Goal: Task Accomplishment & Management: Use online tool/utility

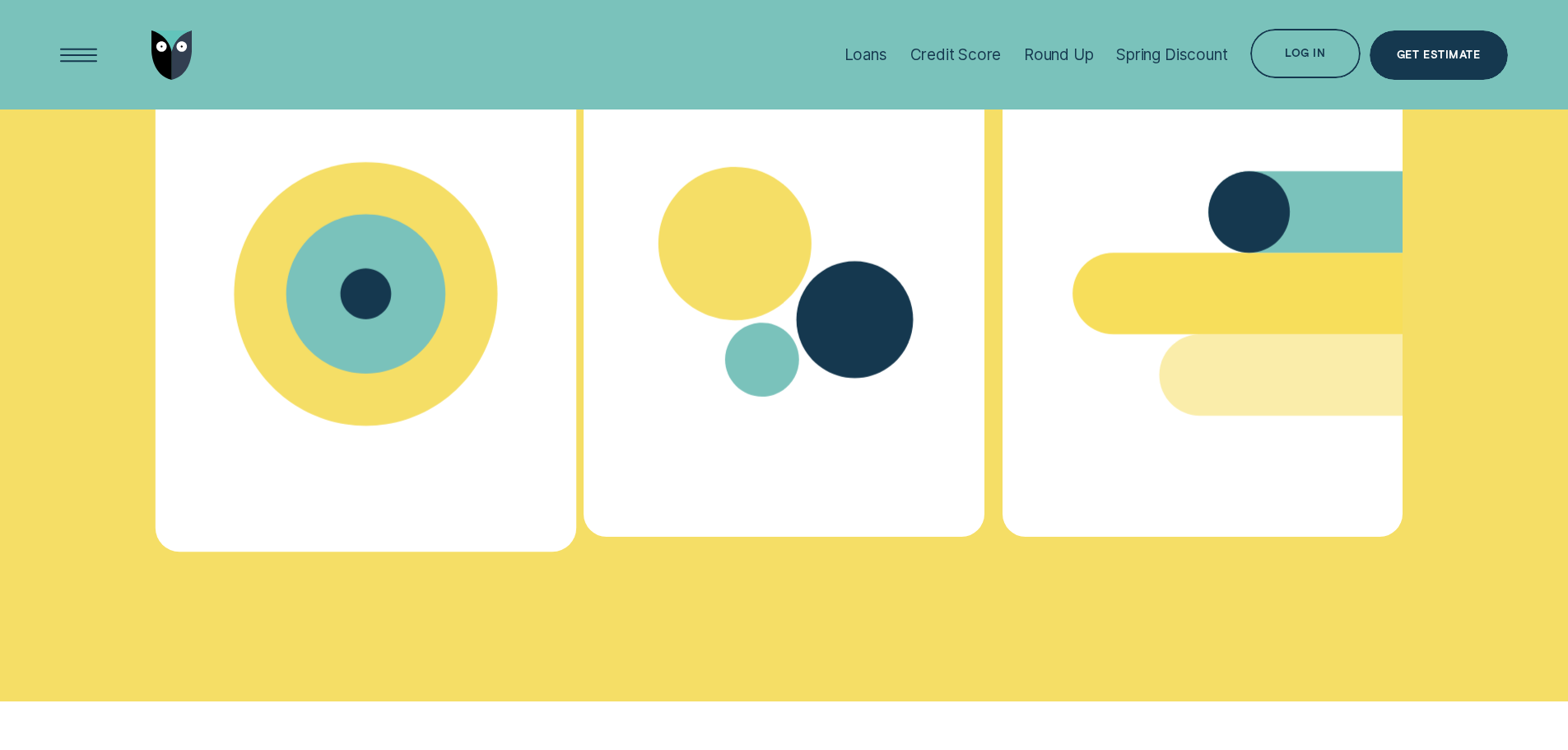
scroll to position [6588, 0]
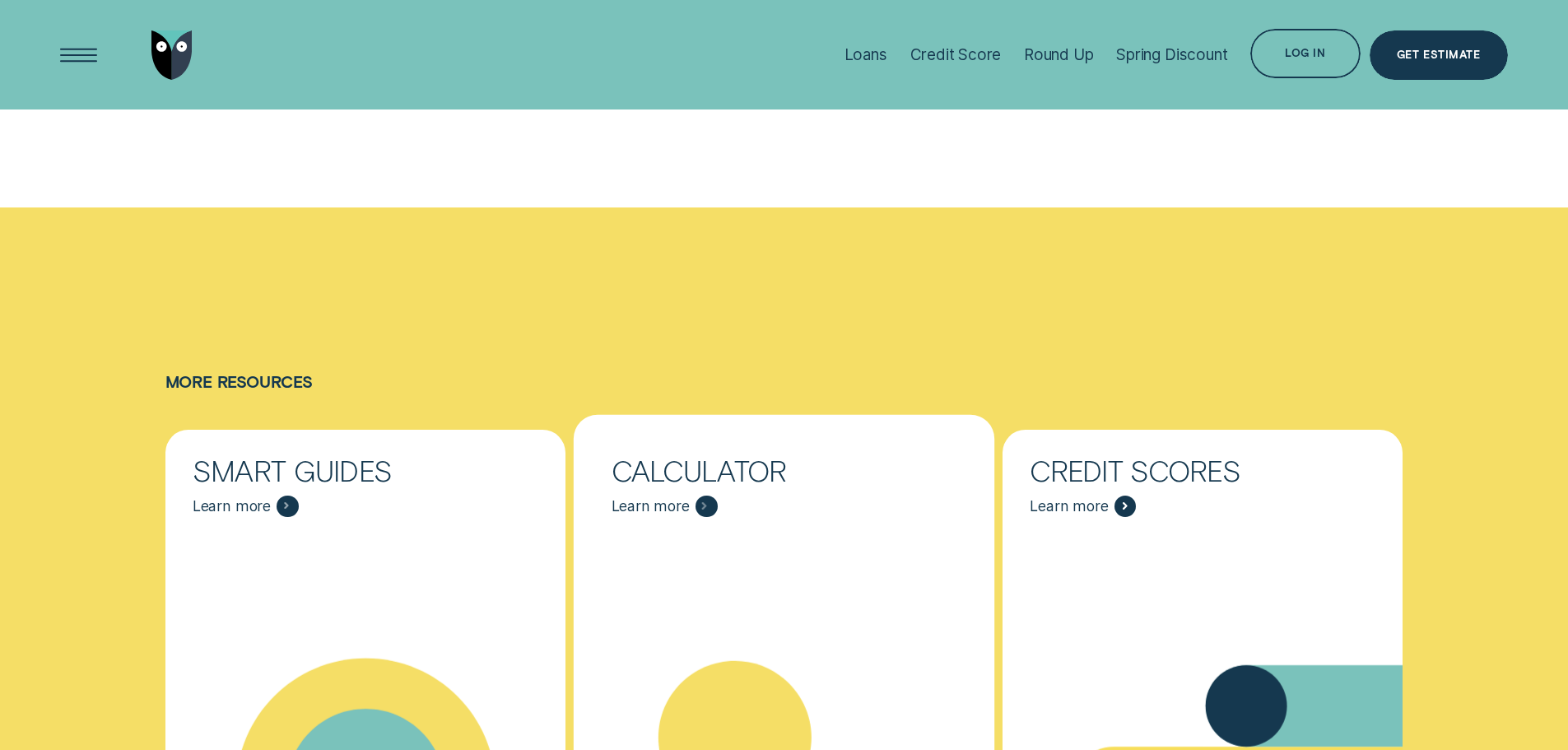
click at [656, 430] on div "Calculator Learn more" at bounding box center [784, 487] width 401 height 115
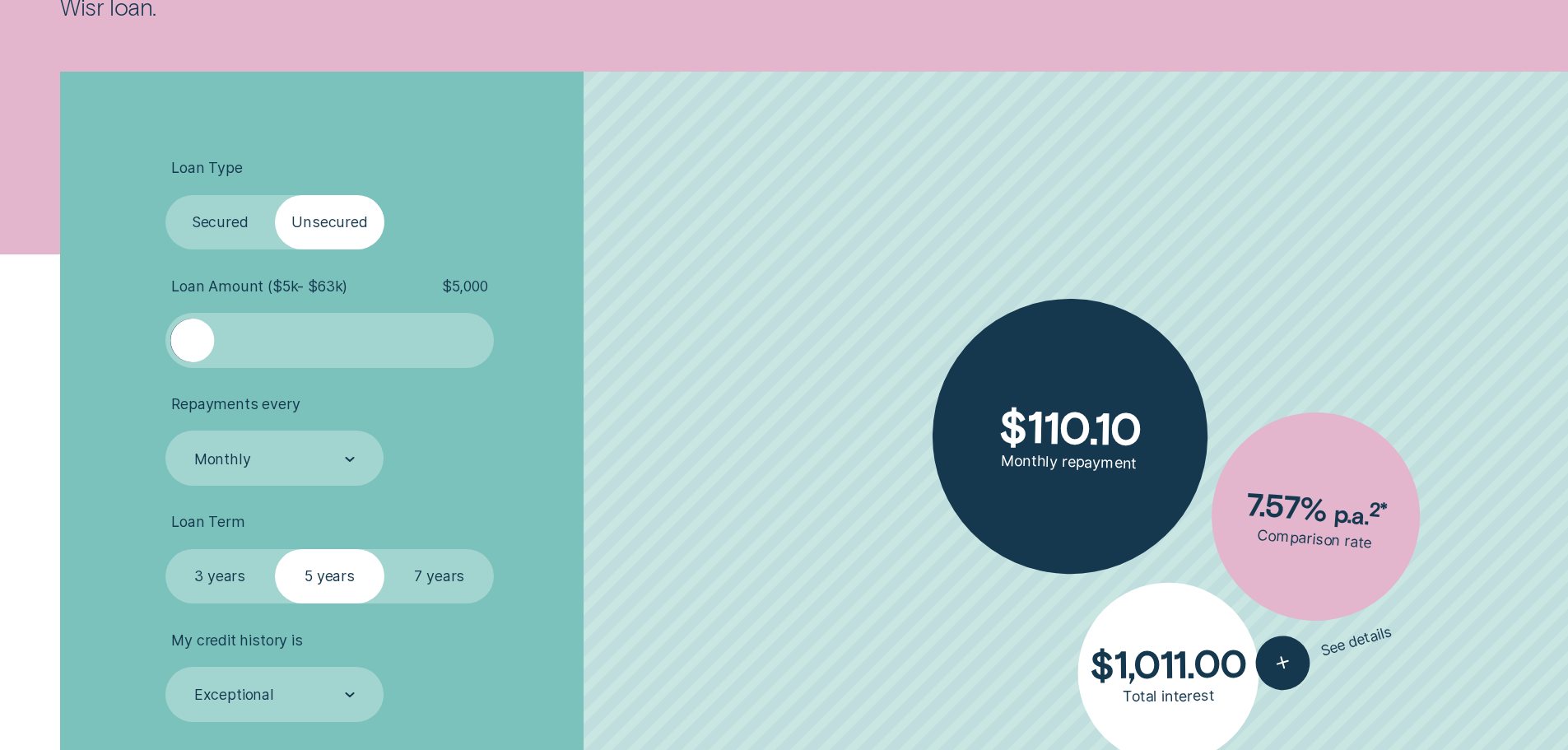
scroll to position [495, 0]
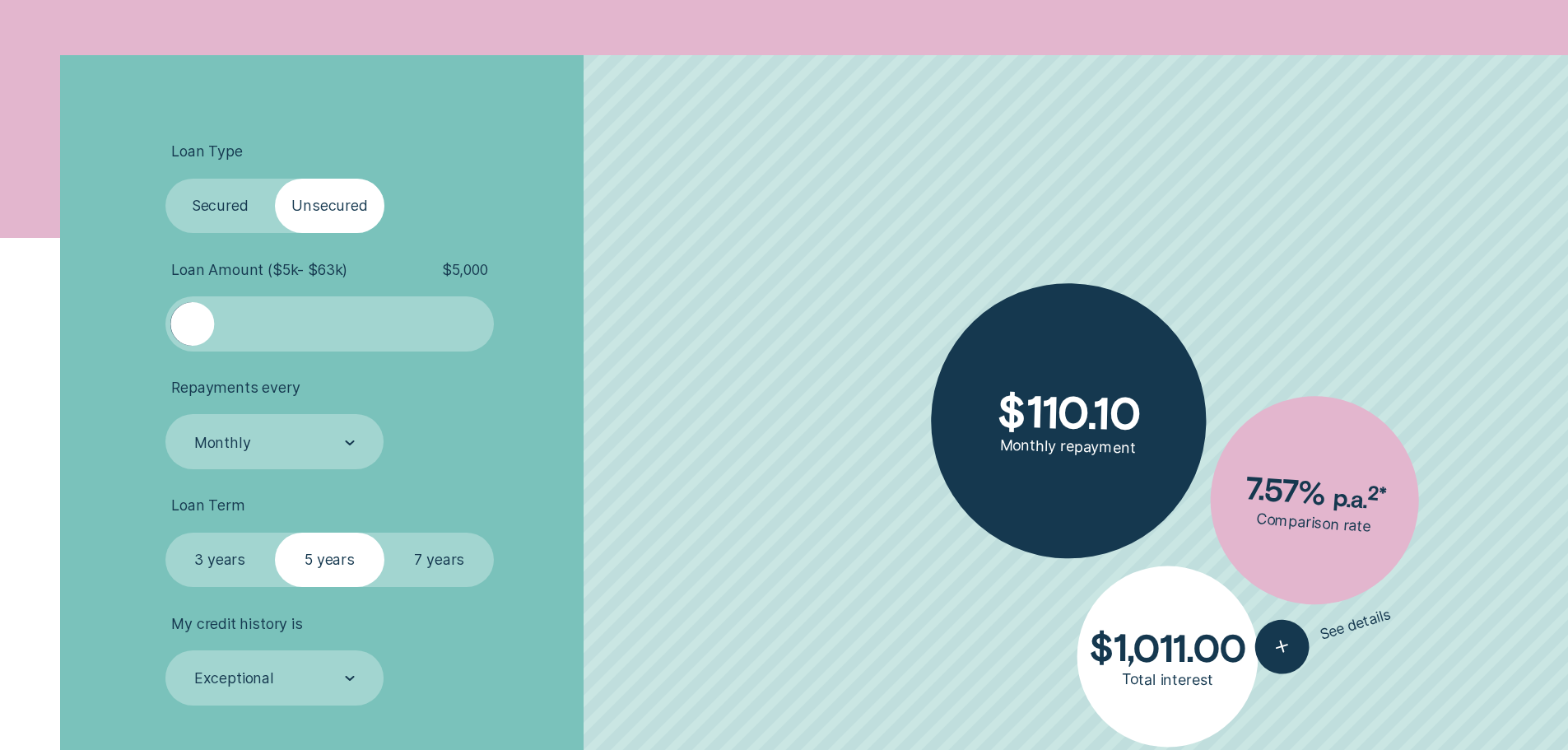
click at [244, 210] on label "Secured" at bounding box center [220, 207] width 110 height 55
click at [166, 179] on input "Secured" at bounding box center [166, 179] width 0 height 0
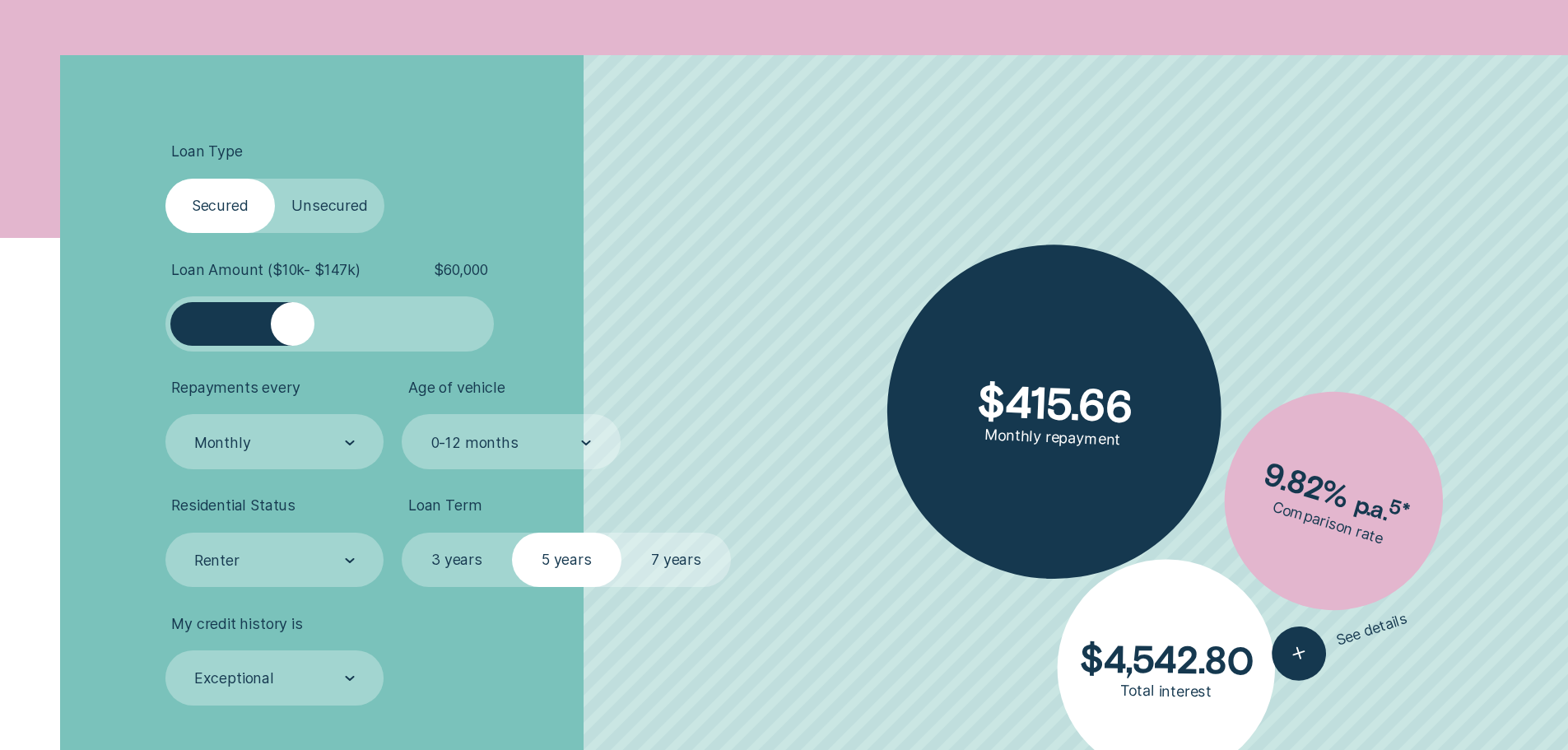
drag, startPoint x: 197, startPoint y: 328, endPoint x: 292, endPoint y: 320, distance: 95.3
click at [292, 320] on div at bounding box center [292, 324] width 44 height 44
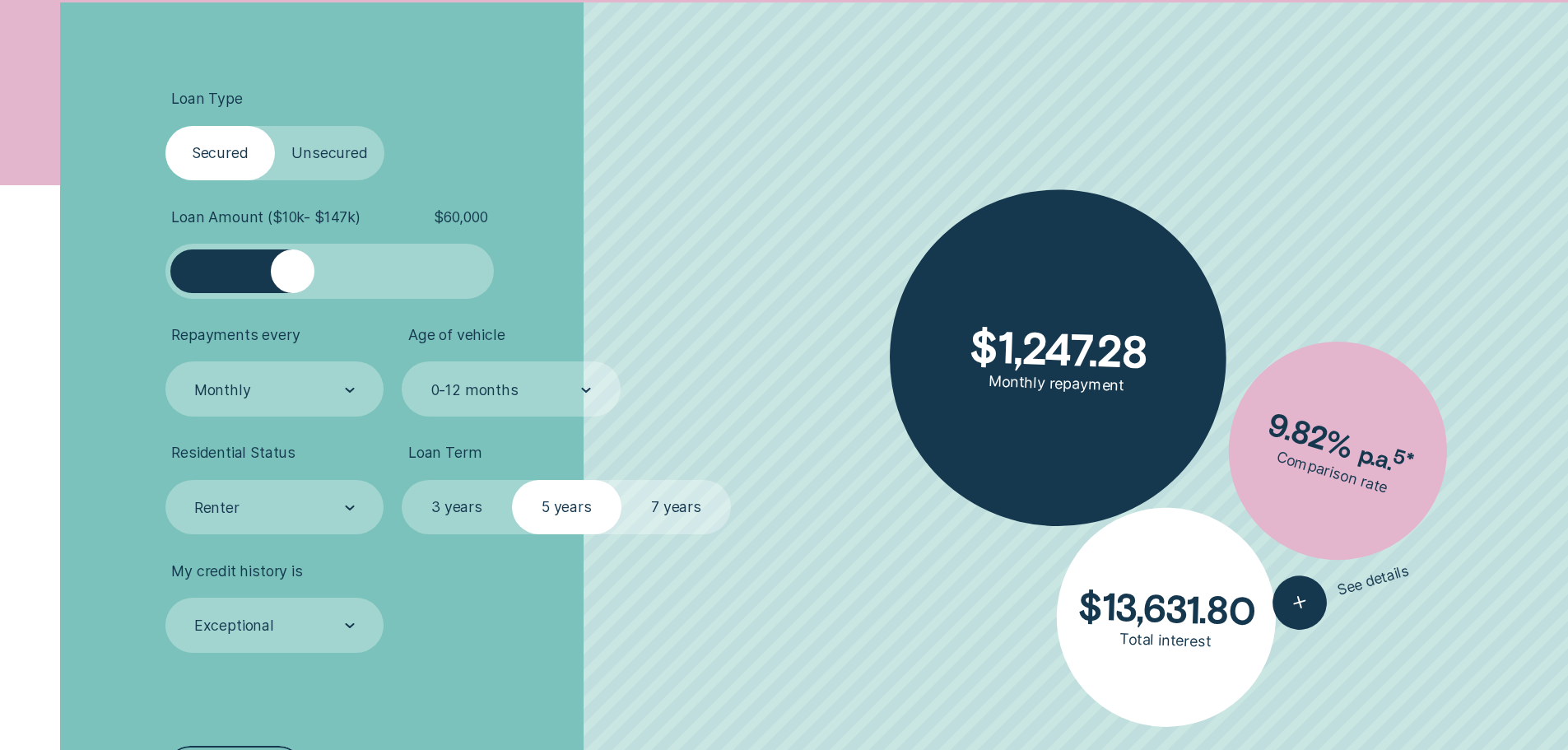
scroll to position [577, 0]
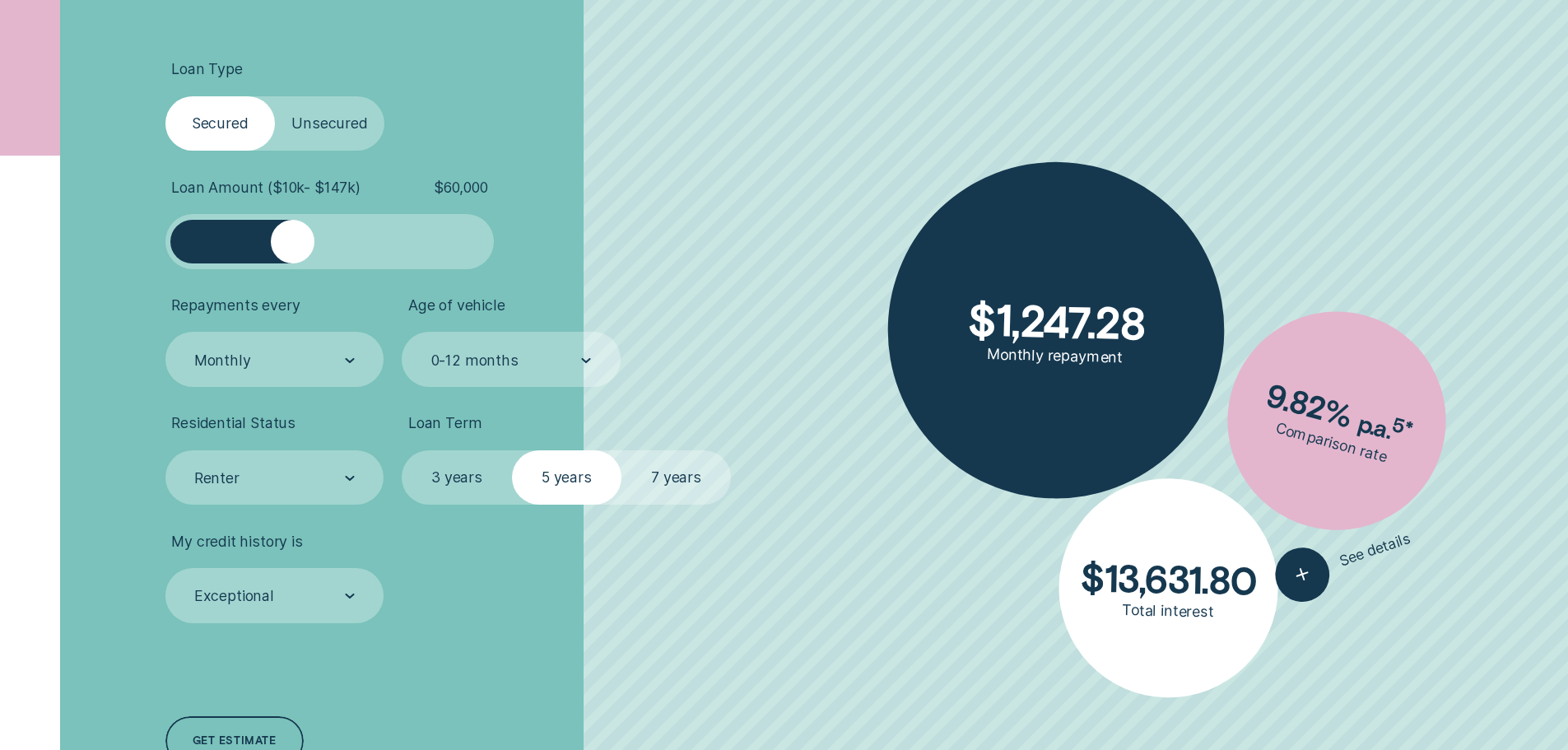
click at [669, 472] on label "7 years" at bounding box center [675, 478] width 110 height 55
click at [621, 451] on input "7 years" at bounding box center [621, 451] width 0 height 0
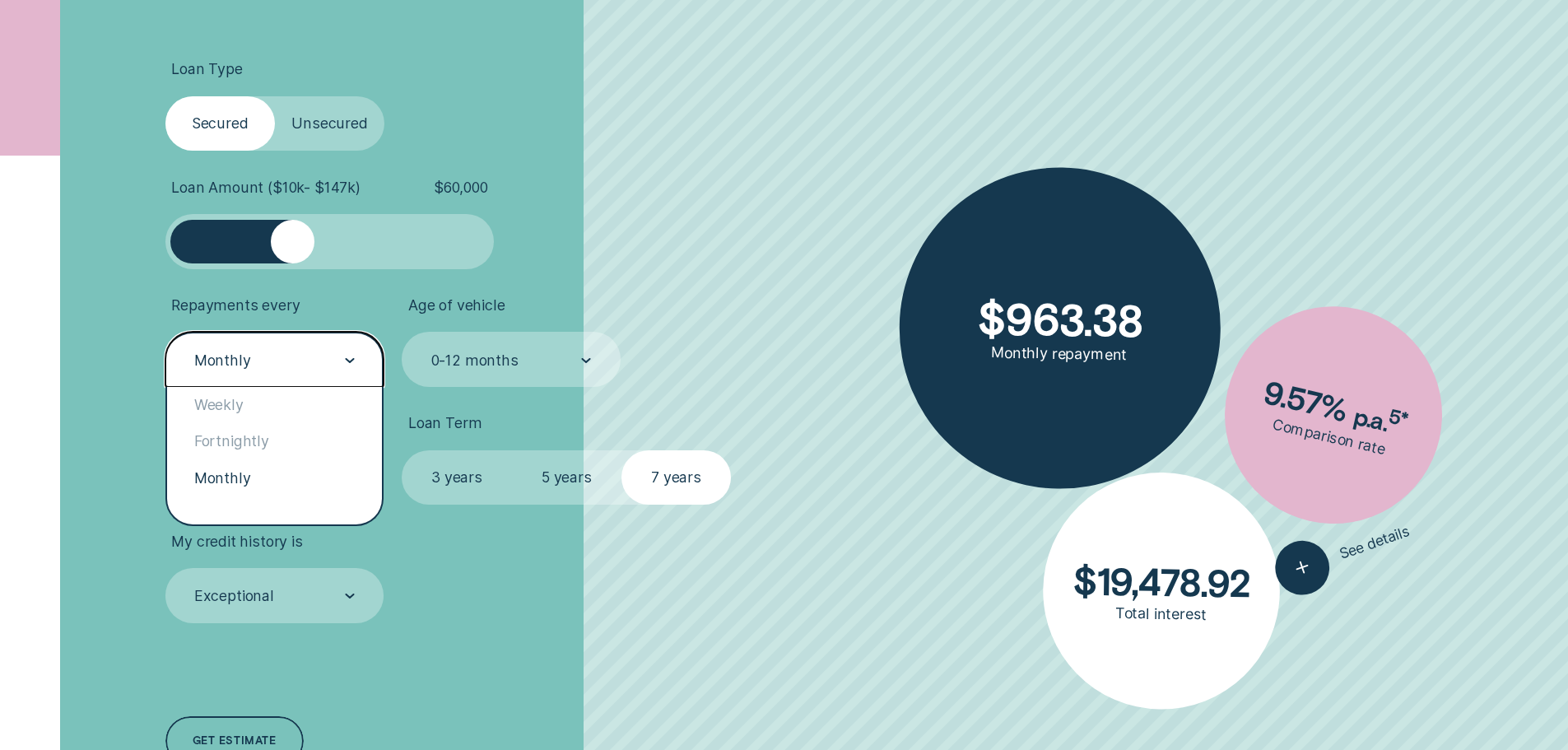
click at [349, 358] on icon at bounding box center [350, 360] width 10 height 5
click at [239, 443] on div "Fortnightly" at bounding box center [274, 441] width 215 height 36
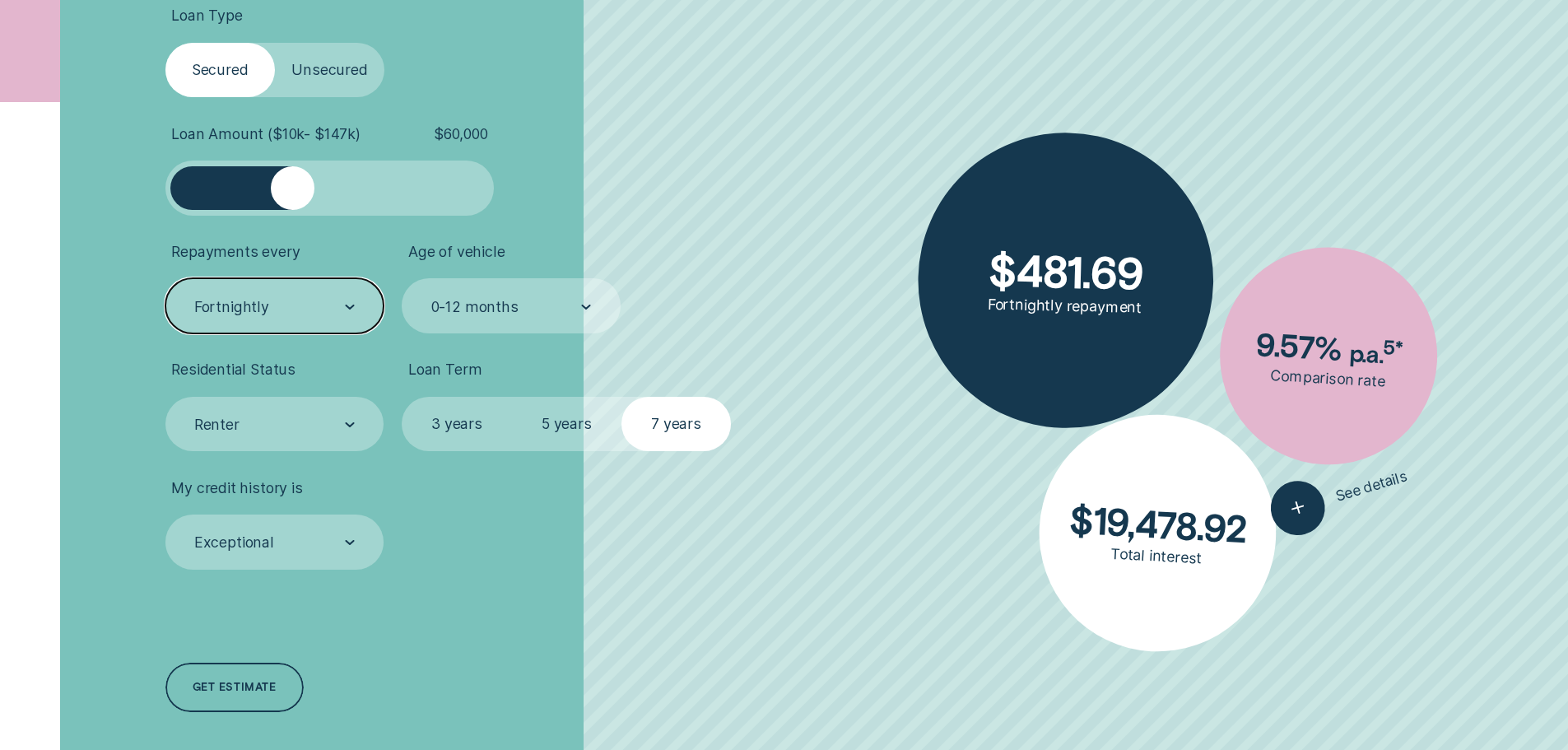
scroll to position [659, 0]
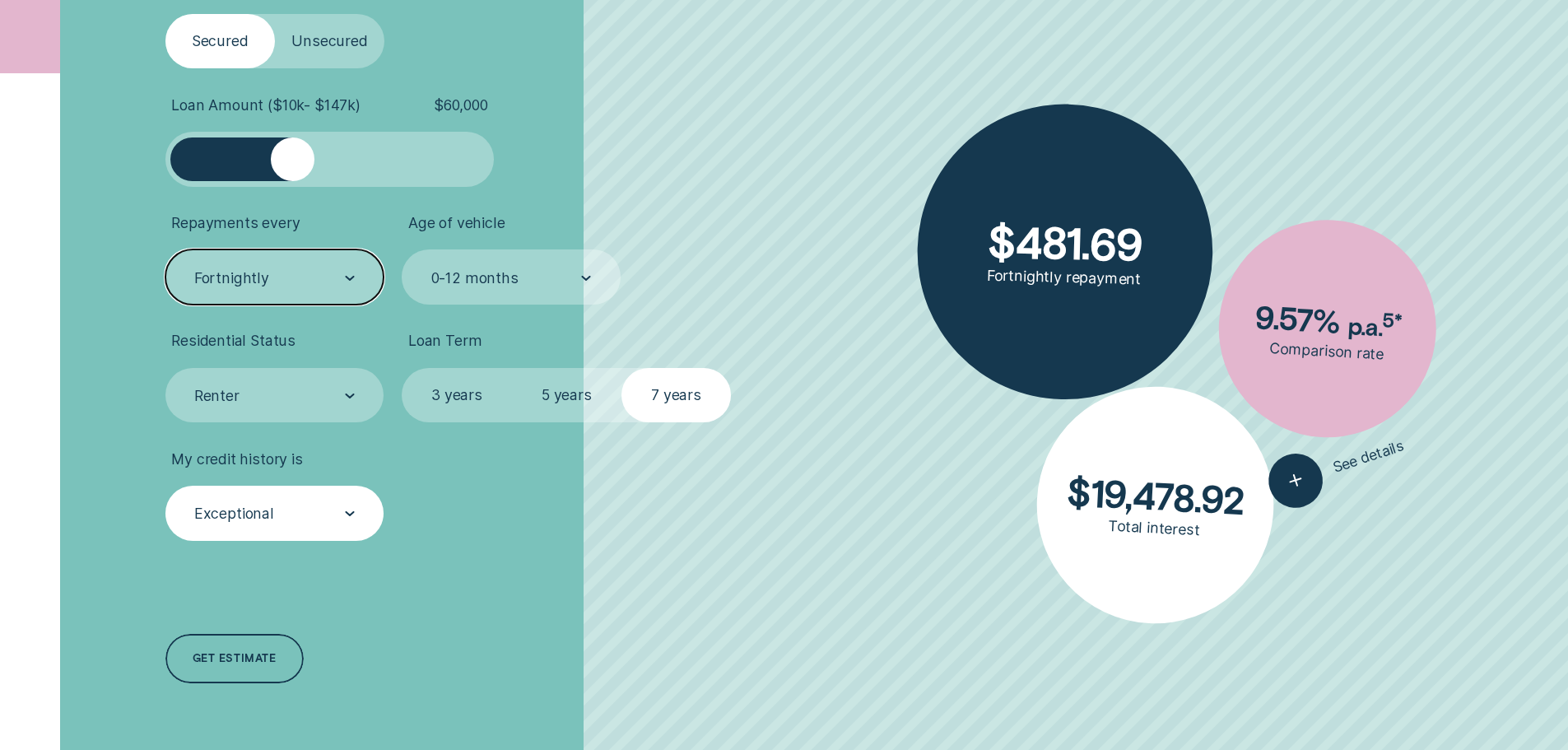
click at [257, 501] on div "Exceptional" at bounding box center [275, 514] width 219 height 55
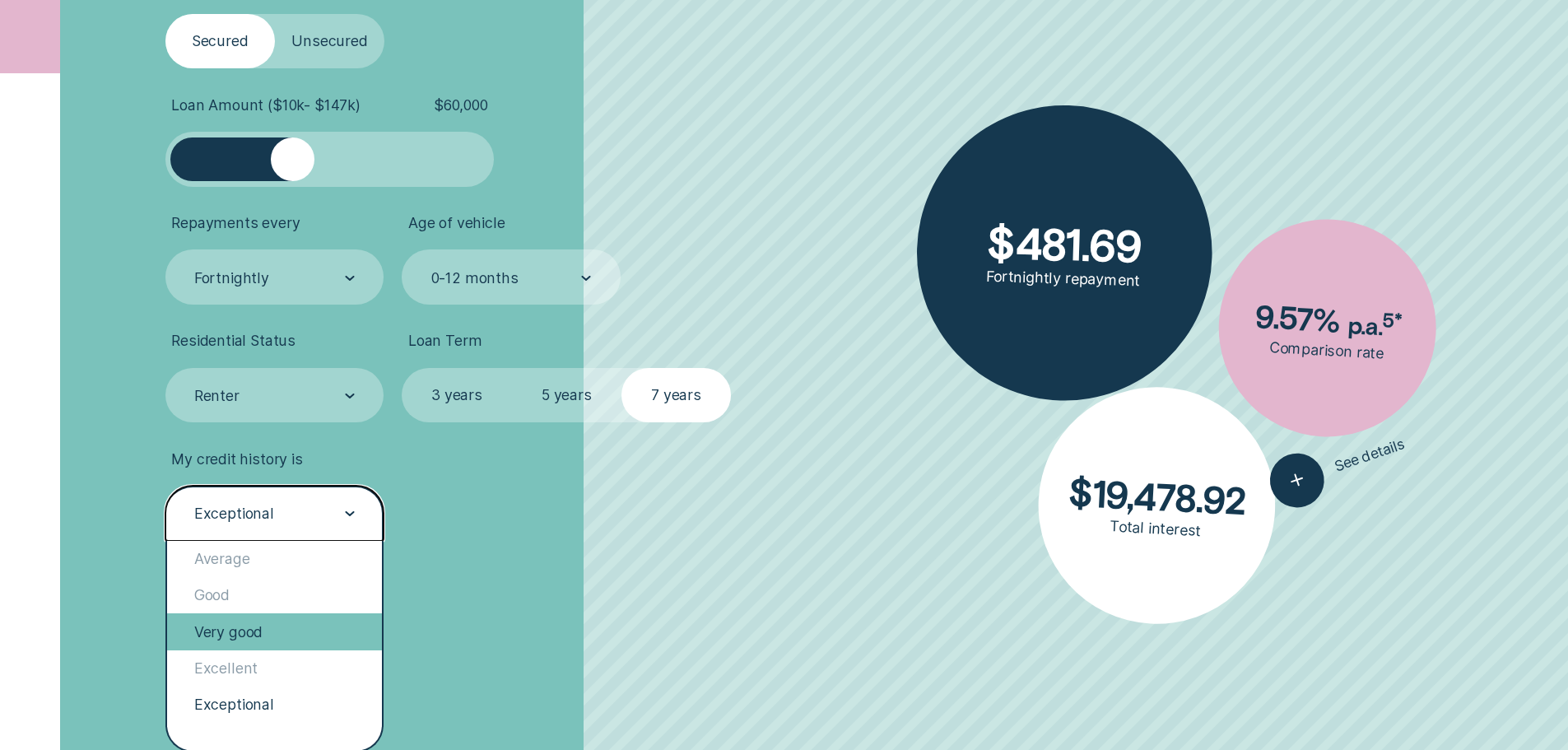
click at [250, 642] on div "Very good" at bounding box center [274, 632] width 215 height 36
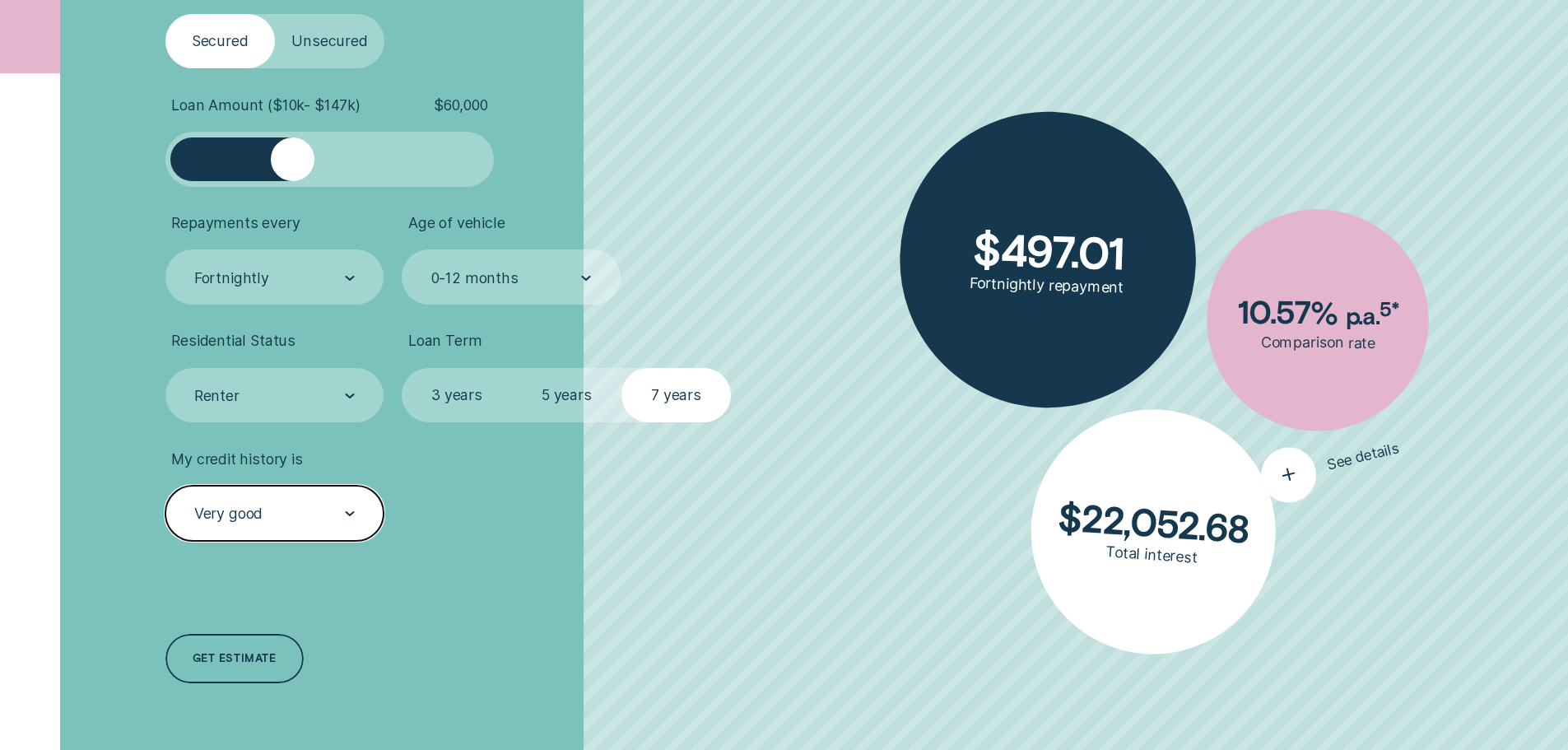
click at [1310, 482] on div "button" at bounding box center [1289, 475] width 67 height 67
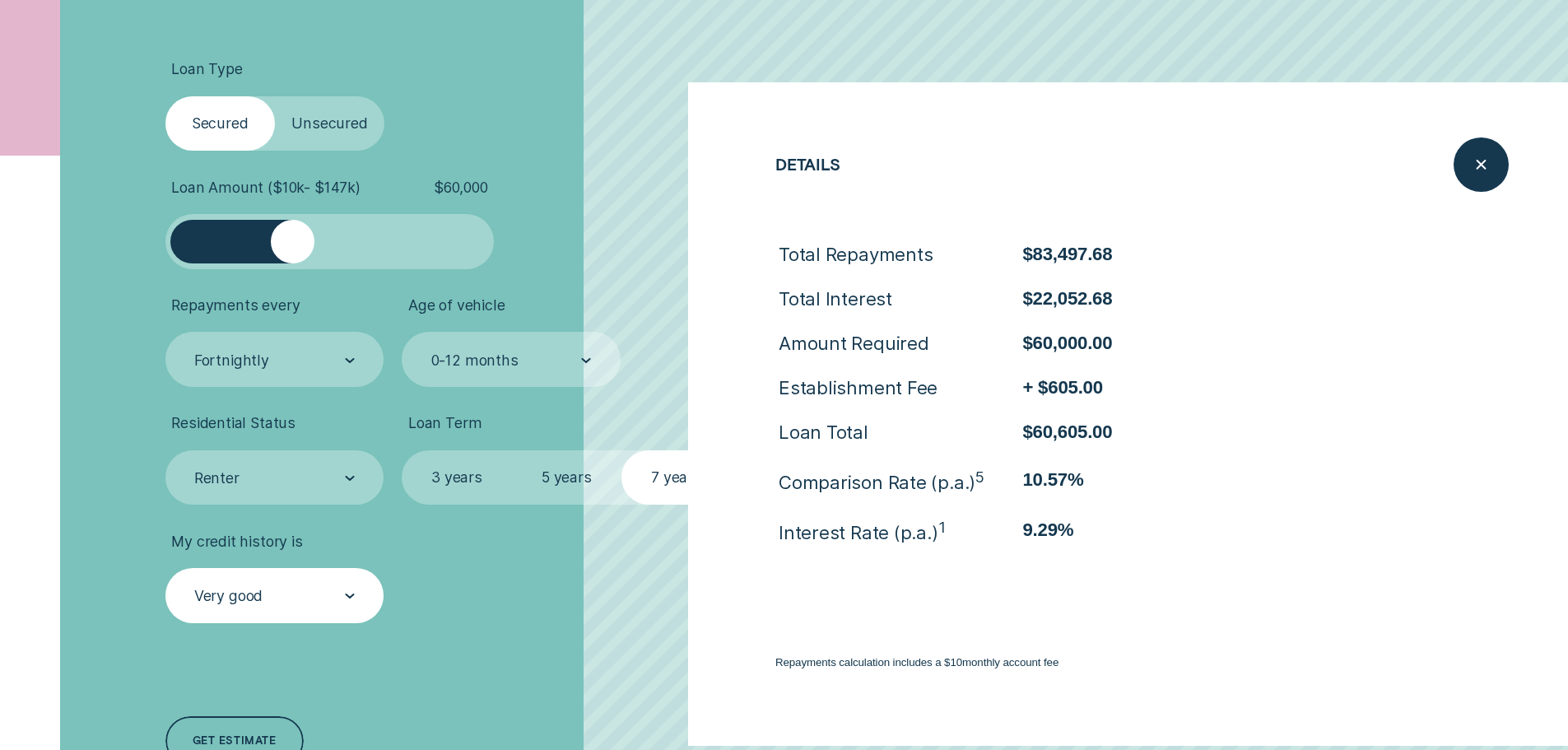
scroll to position [495, 0]
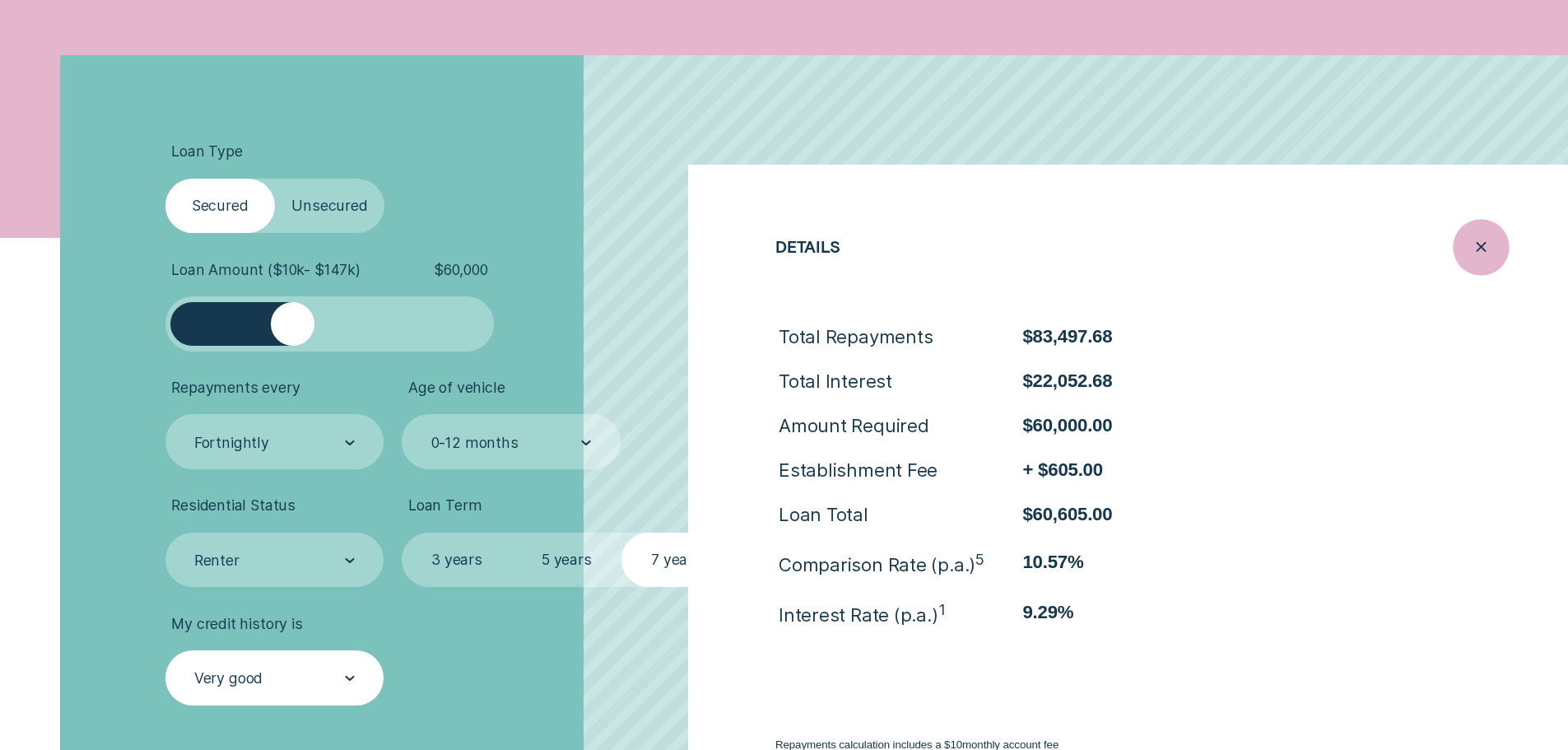
click at [1476, 257] on icon "Close loan details" at bounding box center [1480, 247] width 28 height 26
